Goal: Answer question/provide support: Answer question/provide support

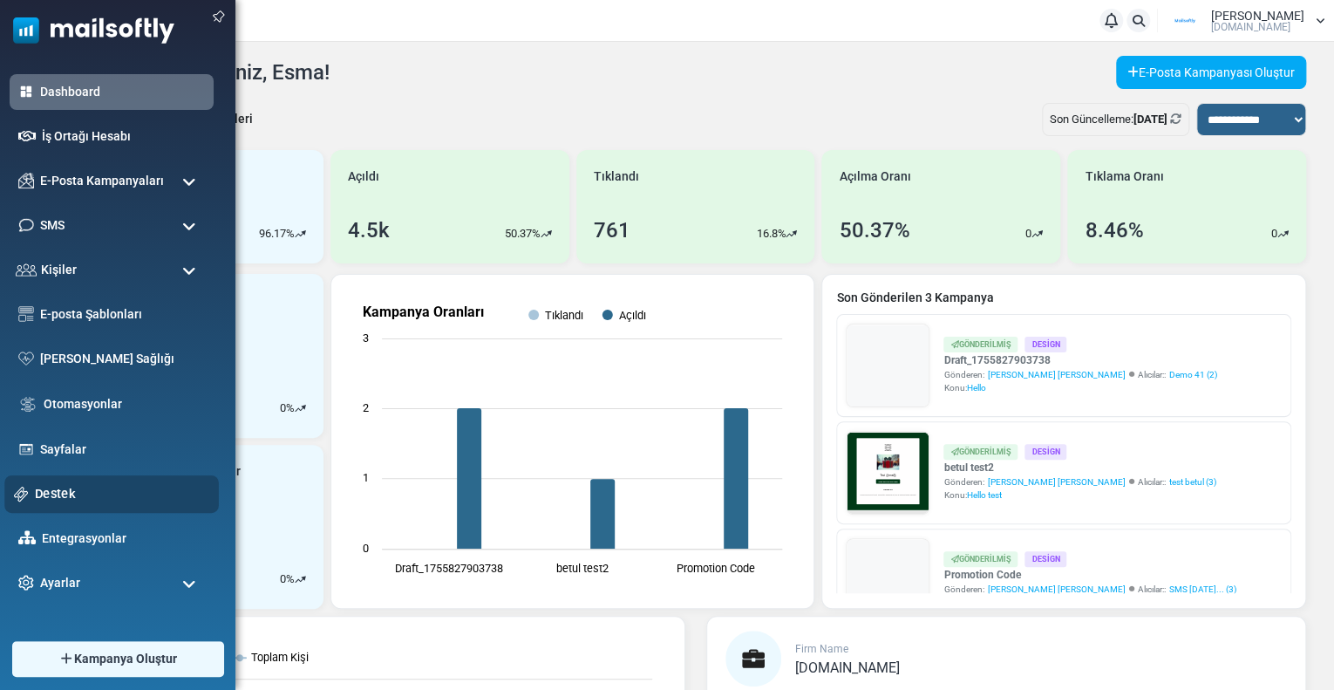
click at [66, 494] on link "Destek" at bounding box center [122, 493] width 174 height 19
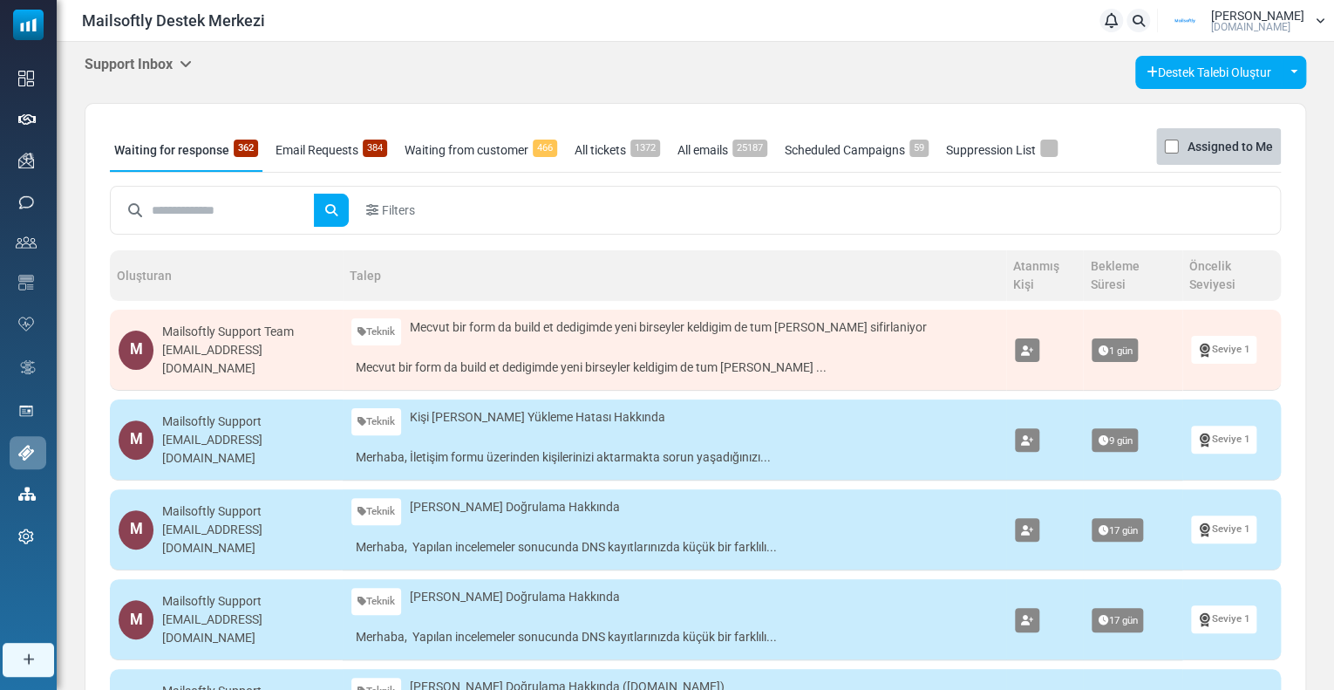
click at [165, 53] on div "Support Inbox Support Inbox User Dashboard Control Panel App Announcements Iden…" at bounding box center [696, 681] width 1278 height 1279
click at [150, 69] on h5 "Support Inbox" at bounding box center [138, 64] width 107 height 17
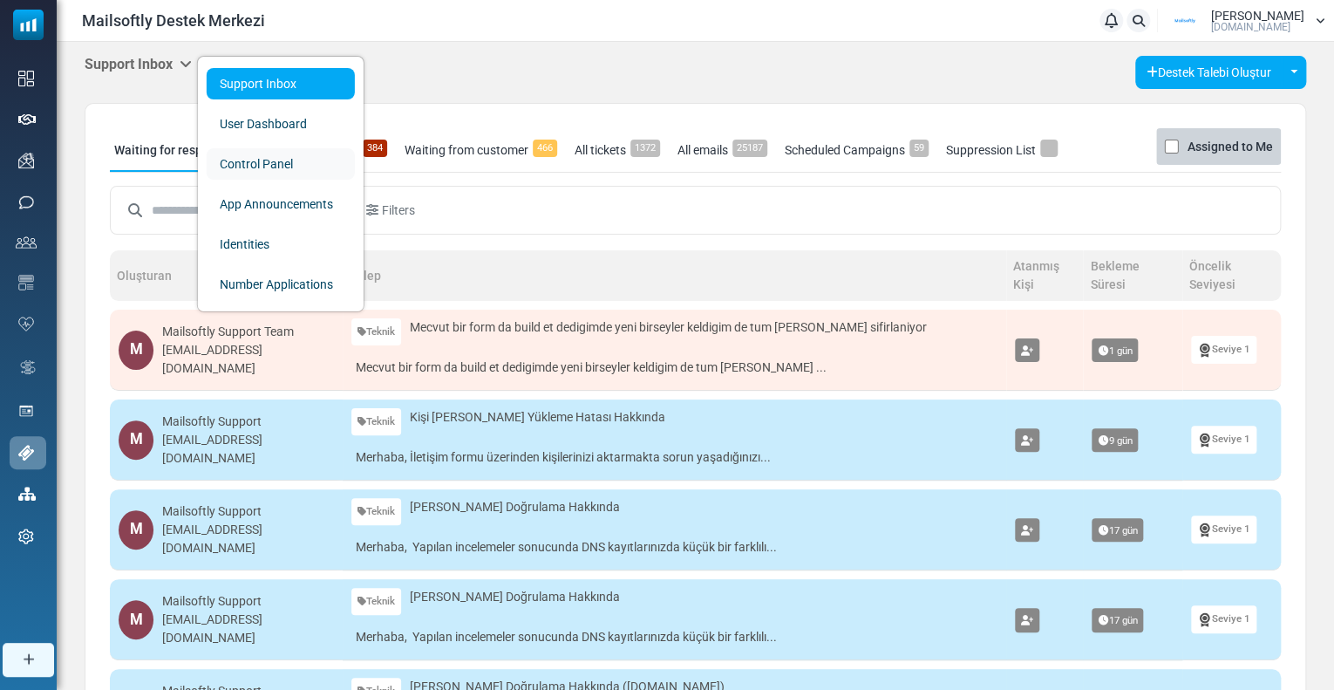
click at [245, 167] on link "Control Panel" at bounding box center [281, 163] width 148 height 31
